Goal: Information Seeking & Learning: Understand process/instructions

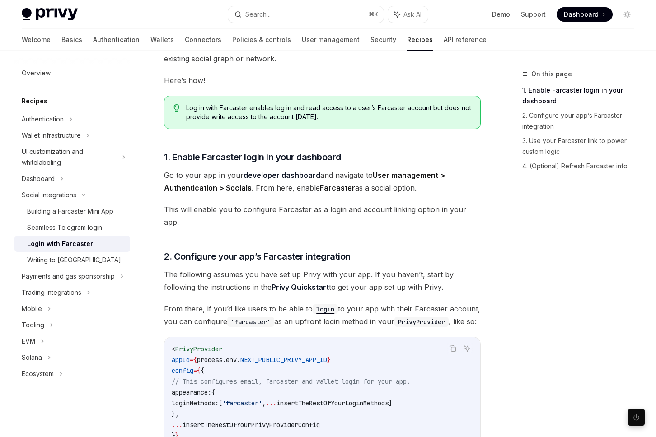
scroll to position [152, 0]
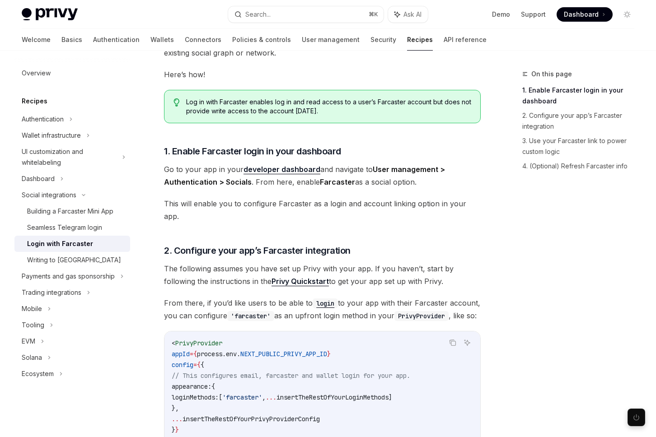
click at [338, 300] on span "From there, if you’d like users to be able to login to your app with their Farc…" at bounding box center [322, 309] width 317 height 25
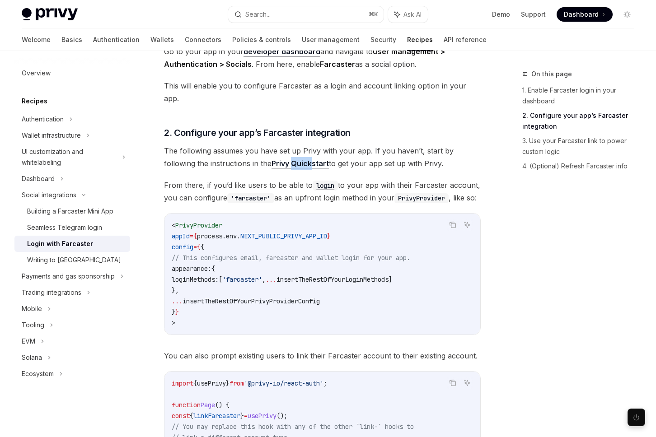
scroll to position [240, 0]
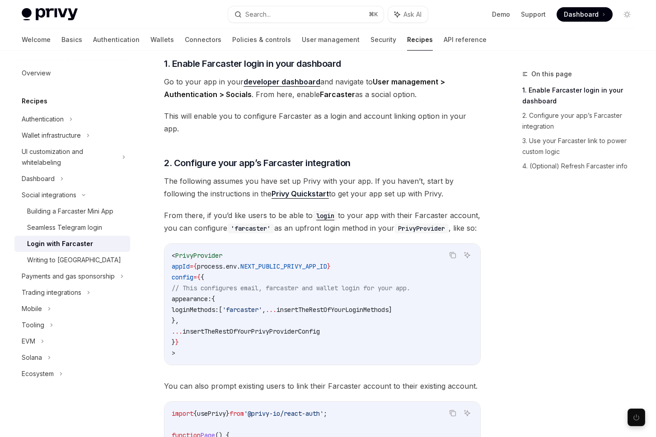
click at [387, 178] on span "The following assumes you have set up Privy with your app. If you haven’t, star…" at bounding box center [322, 187] width 317 height 25
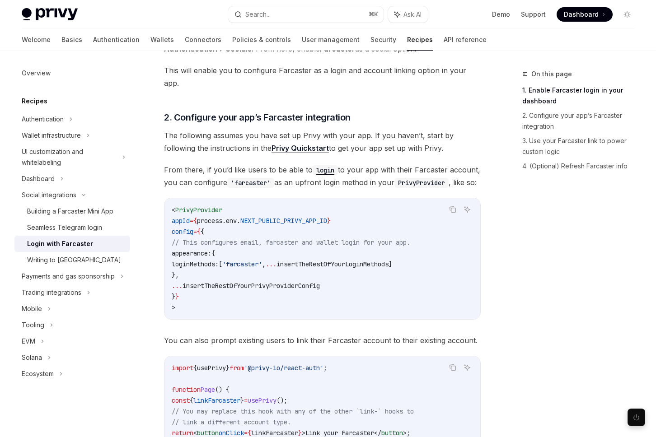
scroll to position [287, 0]
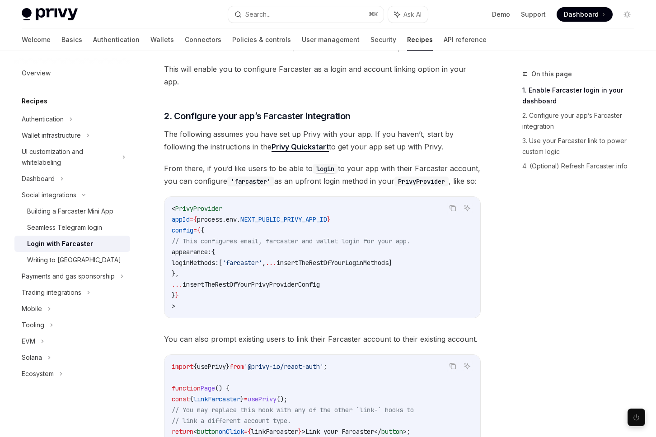
click at [324, 164] on code "login" at bounding box center [325, 169] width 25 height 10
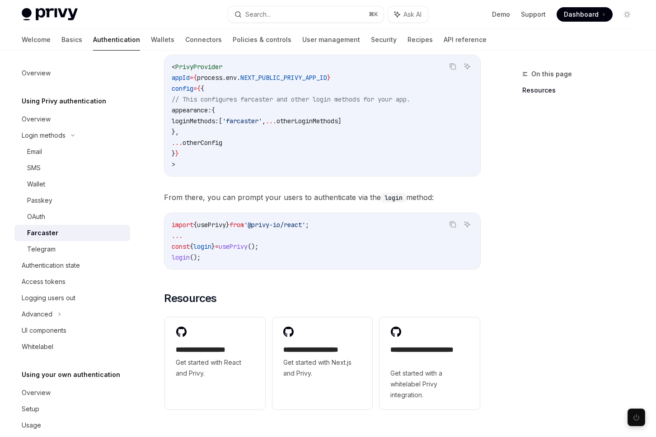
scroll to position [296, 0]
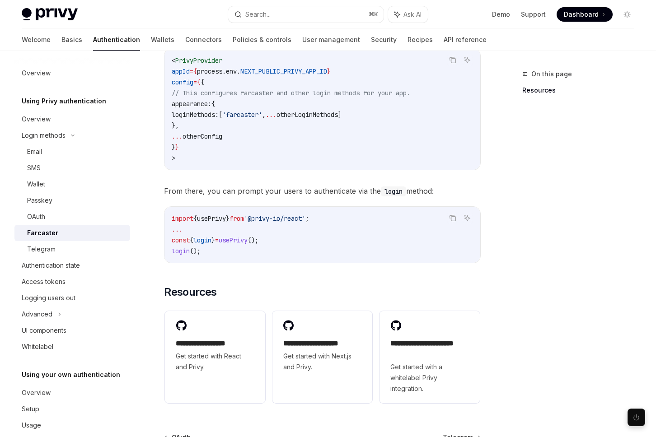
type textarea "*"
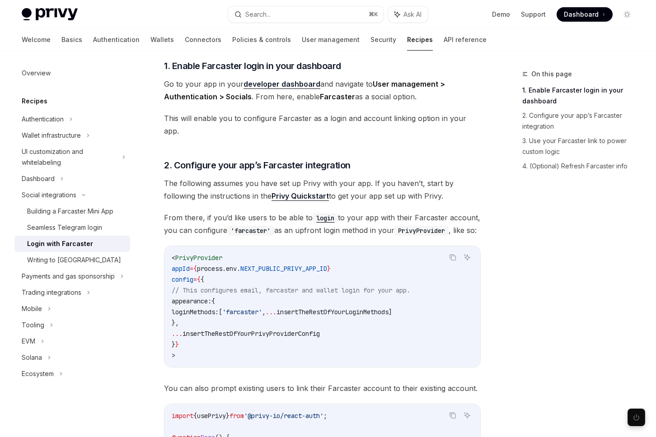
scroll to position [235, 0]
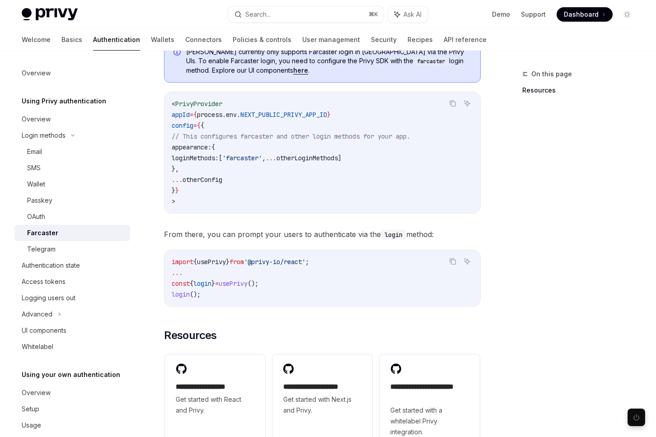
scroll to position [272, 0]
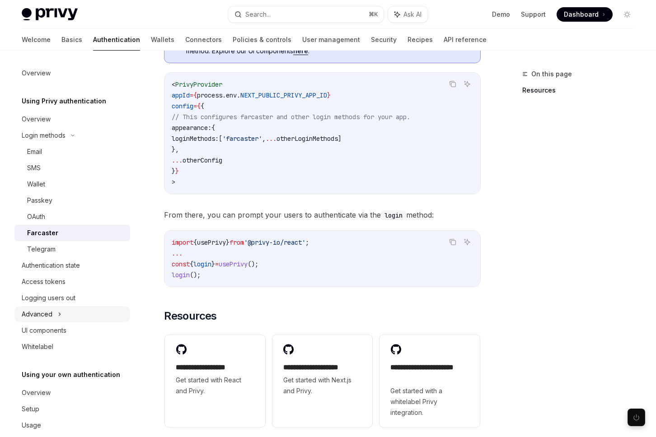
click at [76, 317] on div "Advanced" at bounding box center [72, 314] width 116 height 16
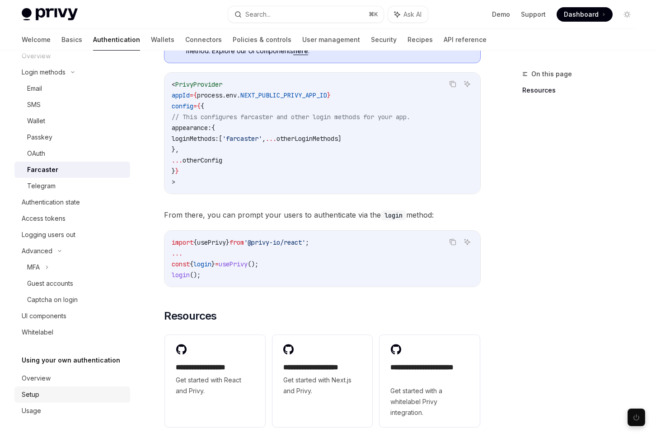
scroll to position [0, 0]
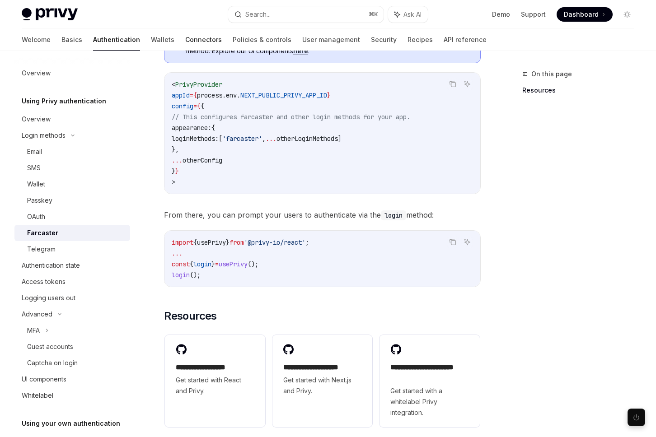
click at [185, 38] on link "Connectors" at bounding box center [203, 40] width 37 height 22
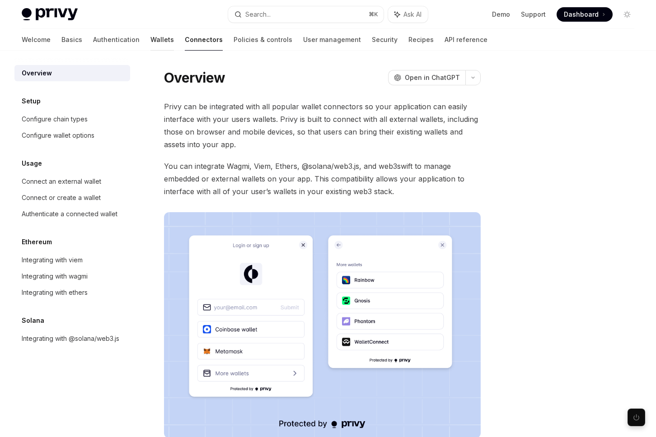
click at [150, 40] on link "Wallets" at bounding box center [161, 40] width 23 height 22
type textarea "*"
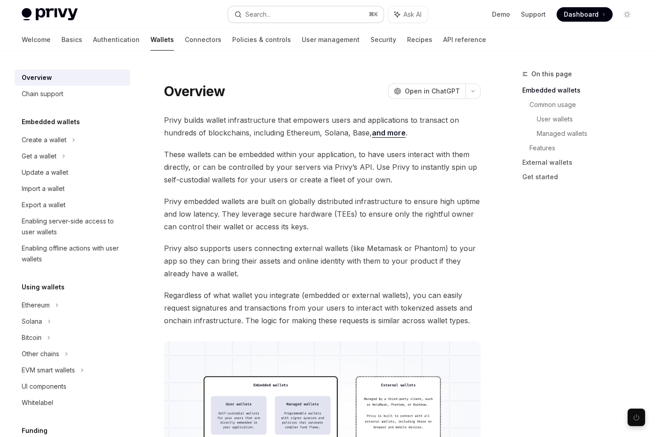
click at [305, 18] on button "Search... ⌘ K" at bounding box center [305, 14] width 155 height 16
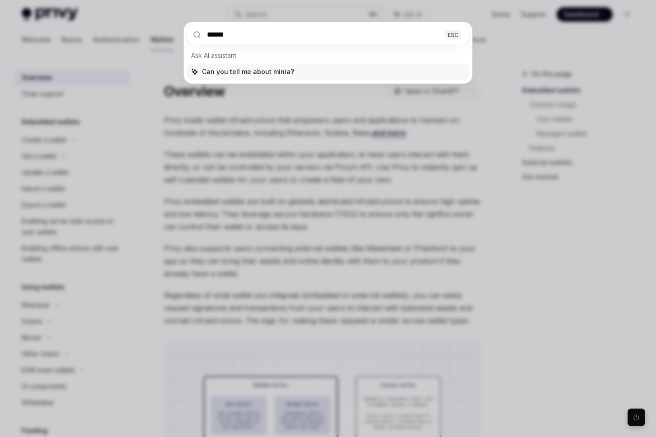
type input "*******"
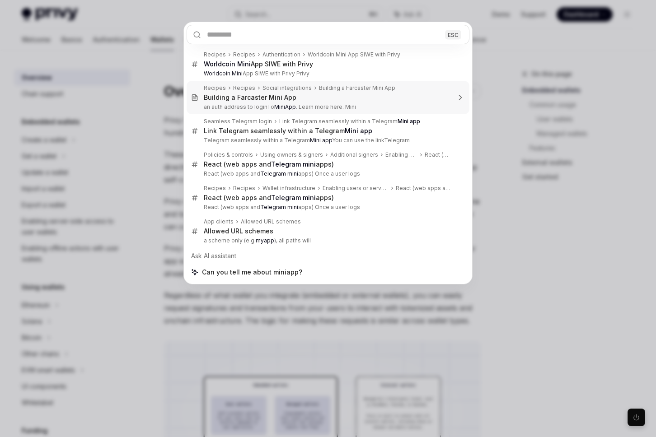
type textarea "*"
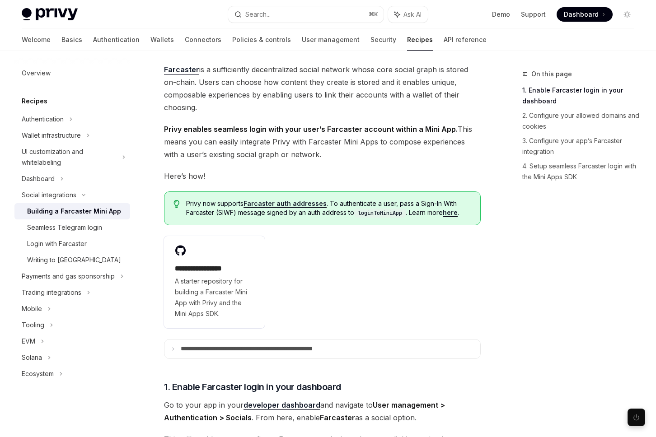
click at [297, 160] on span "Privy enables seamless login with your user’s Farcaster account within a Mini A…" at bounding box center [322, 142] width 317 height 38
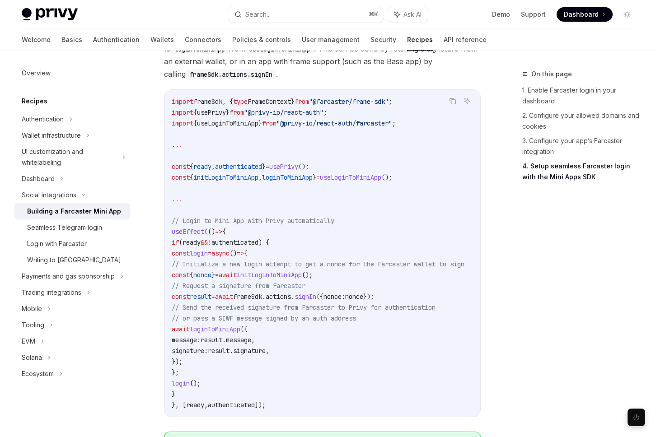
click at [302, 271] on span "initLoginToMiniApp" at bounding box center [269, 275] width 65 height 8
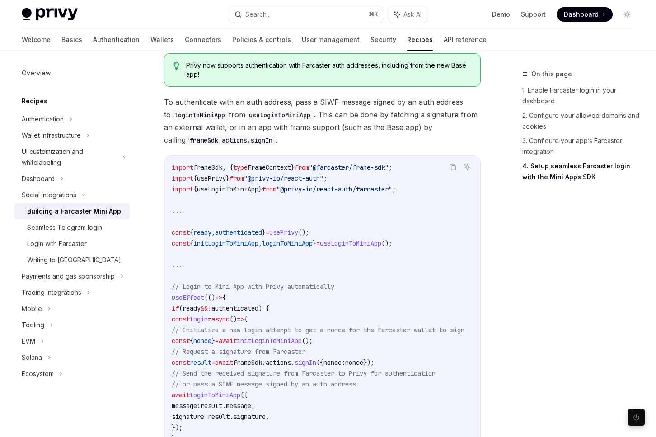
scroll to position [1104, 0]
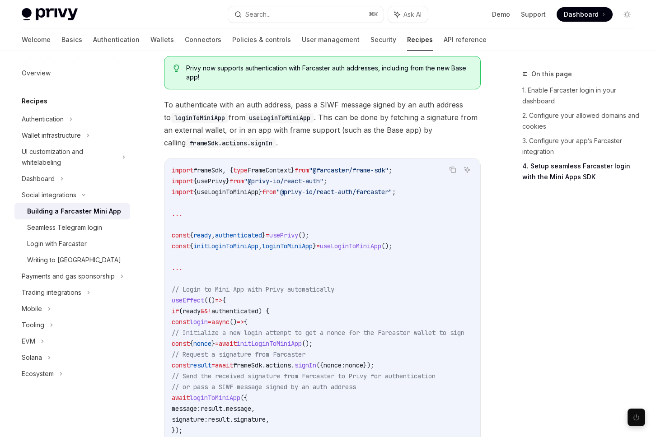
click at [424, 185] on code "import frameSdk , { type FrameContext } from "@farcaster/frame-sdk" ; import { …" at bounding box center [329, 322] width 314 height 314
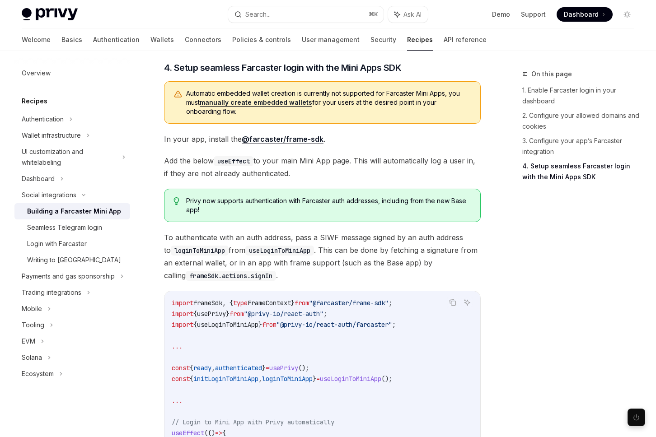
scroll to position [960, 0]
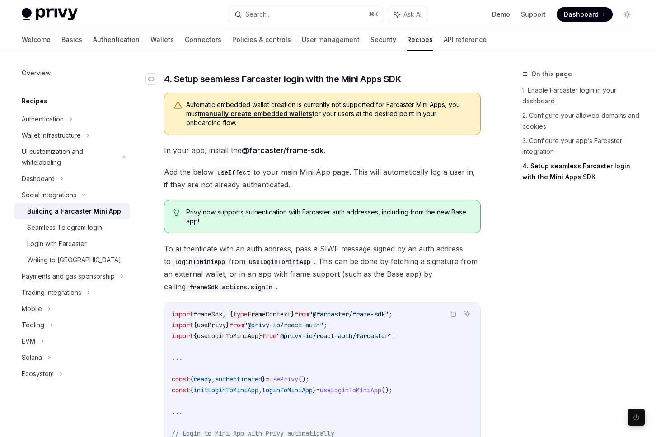
click at [394, 73] on span "4. Setup seamless Farcaster login with the Mini Apps SDK" at bounding box center [282, 79] width 237 height 13
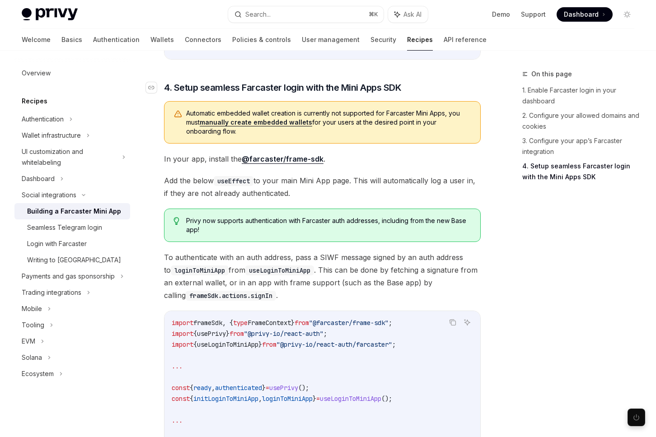
scroll to position [950, 0]
click at [147, 83] on div "Navigate to header" at bounding box center [151, 88] width 11 height 11
click at [151, 86] on icon "Navigate to header" at bounding box center [151, 88] width 6 height 5
